Goal: Information Seeking & Learning: Learn about a topic

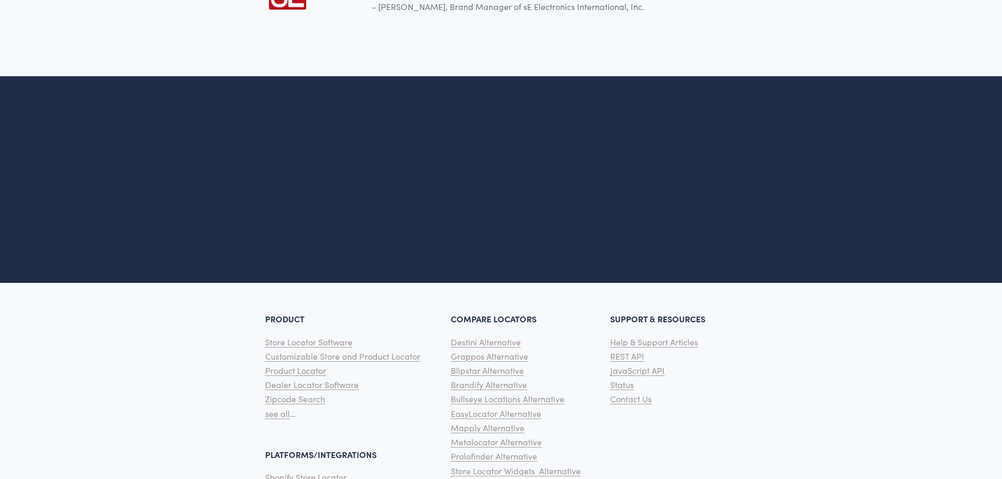
scroll to position [2577, 0]
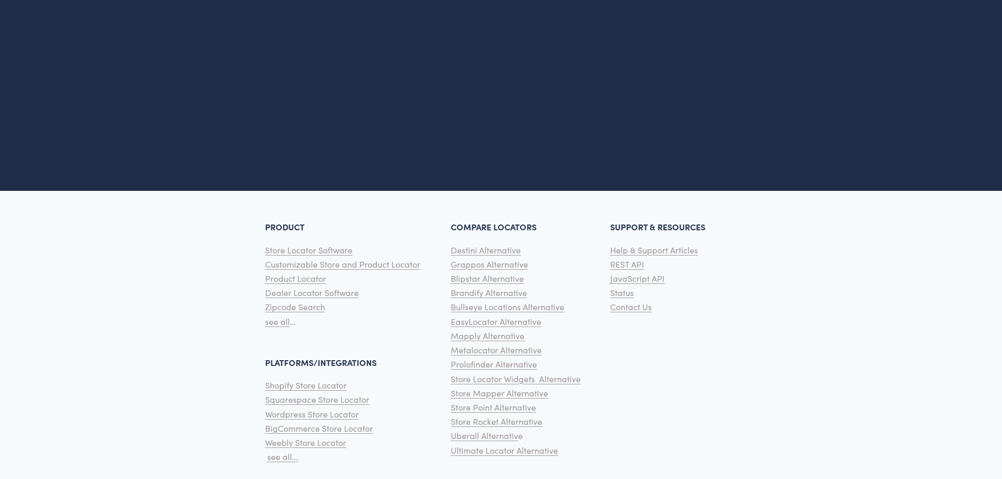
click at [302, 380] on span "Shopify Store Locator" at bounding box center [306, 385] width 82 height 11
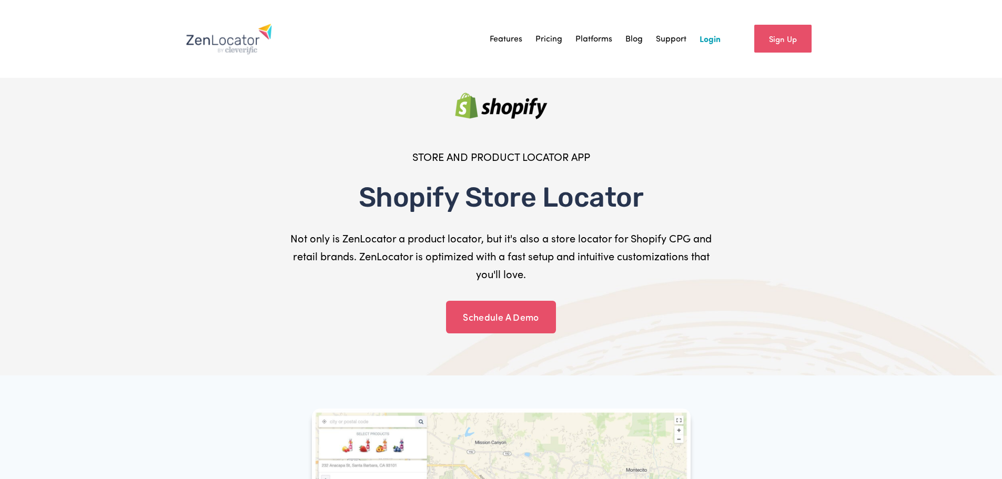
click at [546, 42] on link "Pricing" at bounding box center [548, 39] width 27 height 16
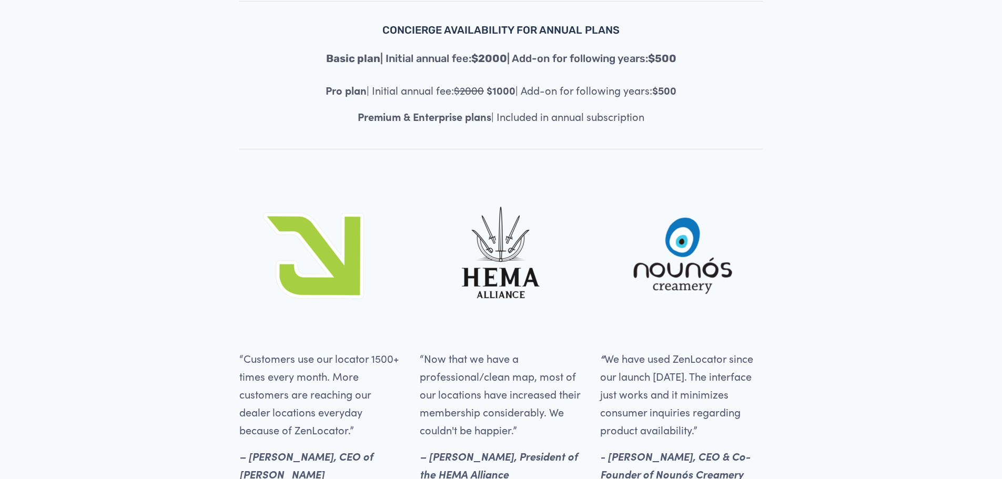
scroll to position [2629, 0]
